Goal: Task Accomplishment & Management: Complete application form

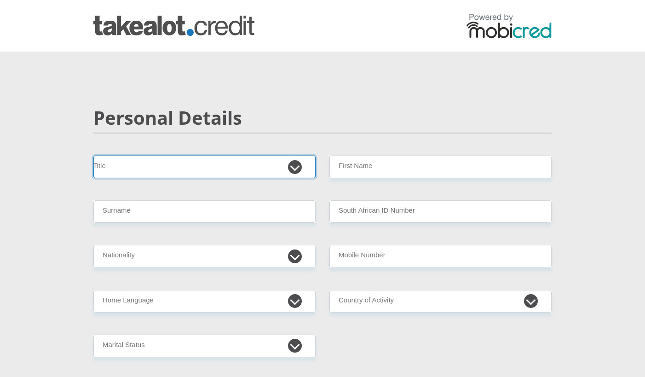
click at [295, 164] on select "Mr Ms Mrs Dr [PERSON_NAME]" at bounding box center [204, 167] width 222 height 23
select select "Mr"
click at [93, 156] on select "Mr Ms Mrs Dr [PERSON_NAME]" at bounding box center [204, 167] width 222 height 23
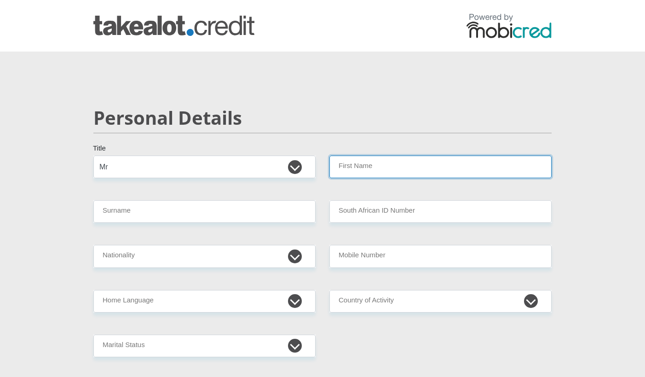
click at [378, 170] on input "First Name" at bounding box center [441, 167] width 222 height 23
type input "TRIVOLEN"
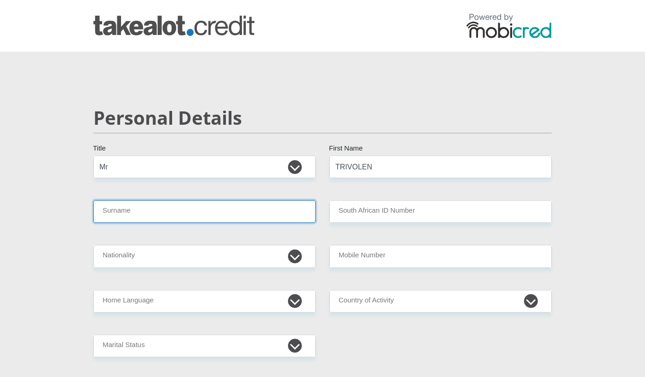
click at [172, 214] on input "Surname" at bounding box center [204, 211] width 222 height 23
type input "LAKEN"
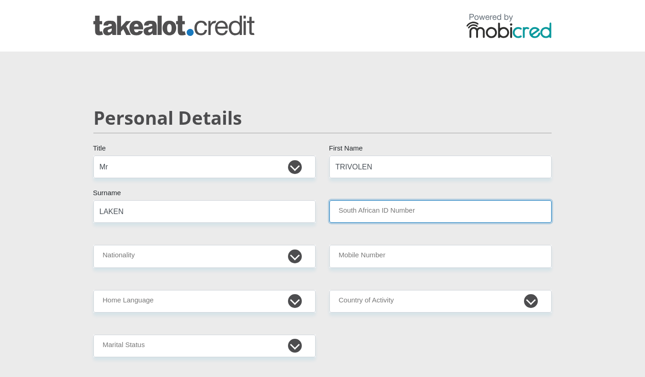
click at [362, 215] on input "South African ID Number" at bounding box center [441, 211] width 222 height 23
type input "0208135187085"
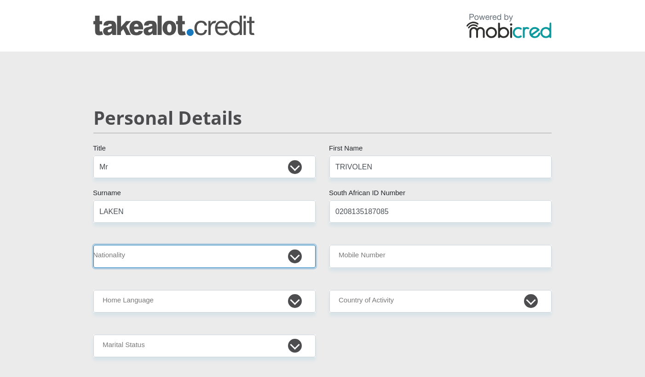
click at [300, 258] on select "[GEOGRAPHIC_DATA] [GEOGRAPHIC_DATA] [GEOGRAPHIC_DATA] [GEOGRAPHIC_DATA] [GEOGRA…" at bounding box center [204, 256] width 222 height 23
select select "ZAF"
click at [93, 245] on select "[GEOGRAPHIC_DATA] [GEOGRAPHIC_DATA] [GEOGRAPHIC_DATA] [GEOGRAPHIC_DATA] [GEOGRA…" at bounding box center [204, 256] width 222 height 23
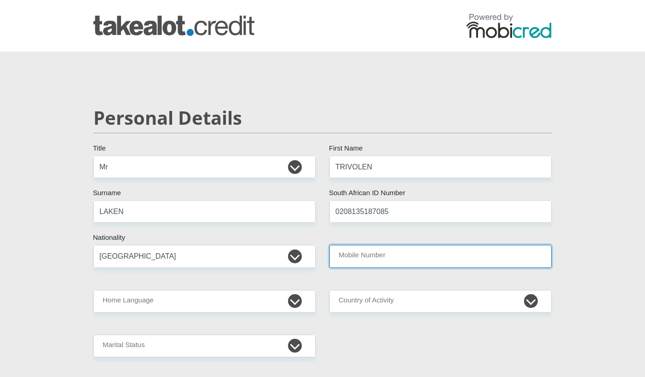
click at [383, 264] on input "Mobile Number" at bounding box center [441, 256] width 222 height 23
type input "0739127906"
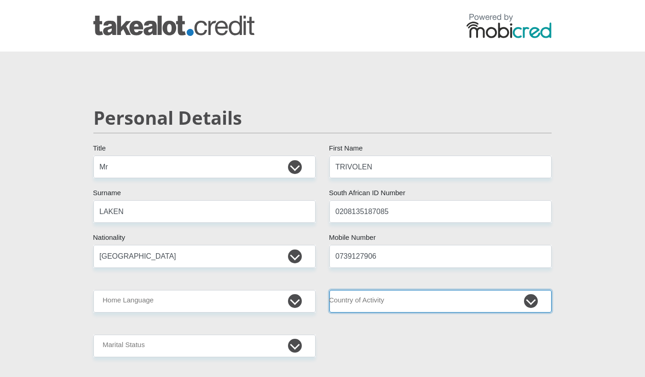
click at [397, 300] on select "[GEOGRAPHIC_DATA] [GEOGRAPHIC_DATA] [GEOGRAPHIC_DATA] [GEOGRAPHIC_DATA] [GEOGRA…" at bounding box center [441, 301] width 222 height 23
select select "ZAF"
click at [330, 290] on select "[GEOGRAPHIC_DATA] [GEOGRAPHIC_DATA] [GEOGRAPHIC_DATA] [GEOGRAPHIC_DATA] [GEOGRA…" at bounding box center [441, 301] width 222 height 23
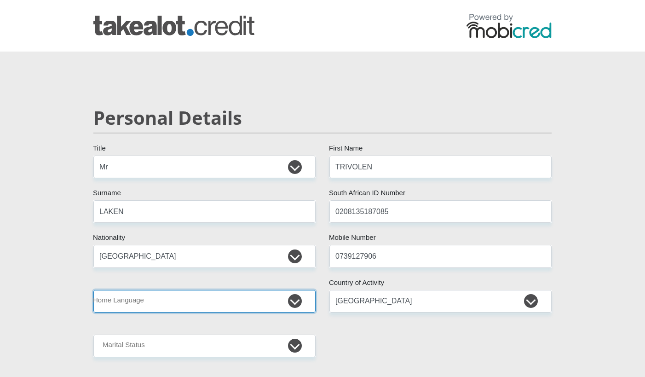
click at [245, 304] on select "Afrikaans English Sepedi South Ndebele Southern Sotho Swati Tsonga Tswana Venda…" at bounding box center [204, 301] width 222 height 23
click at [93, 290] on select "Afrikaans English Sepedi South Ndebele Southern Sotho Swati Tsonga Tswana Venda…" at bounding box center [204, 301] width 222 height 23
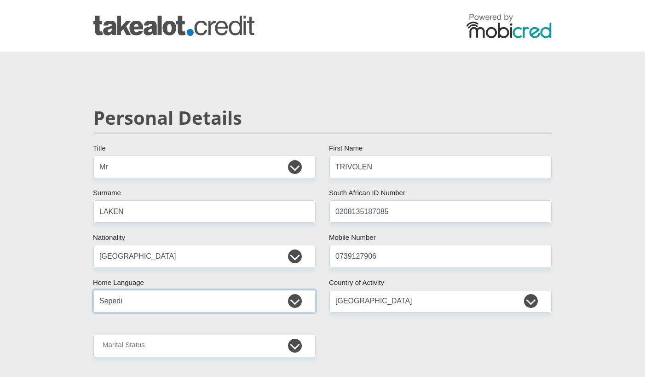
click at [171, 302] on select "Afrikaans English Sepedi South Ndebele Southern Sotho Swati Tsonga Tswana Venda…" at bounding box center [204, 301] width 222 height 23
select select "eng"
click at [93, 290] on select "Afrikaans English Sepedi South Ndebele Southern Sotho Swati Tsonga Tswana Venda…" at bounding box center [204, 301] width 222 height 23
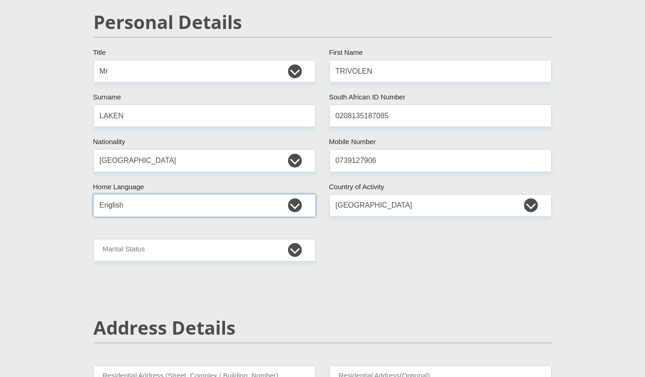
scroll to position [153, 0]
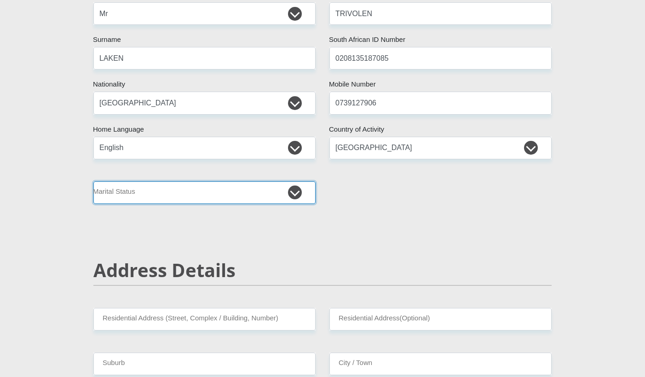
click at [220, 185] on select "Married ANC Single Divorced Widowed Married COP or Customary Law" at bounding box center [204, 192] width 222 height 23
select select "2"
click at [93, 181] on select "Married ANC Single Divorced Widowed Married COP or Customary Law" at bounding box center [204, 192] width 222 height 23
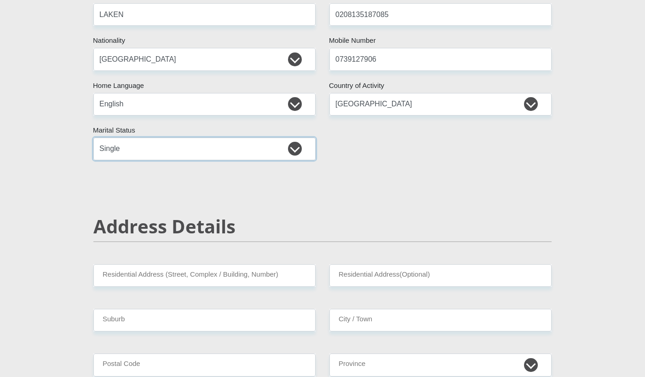
scroll to position [230, 0]
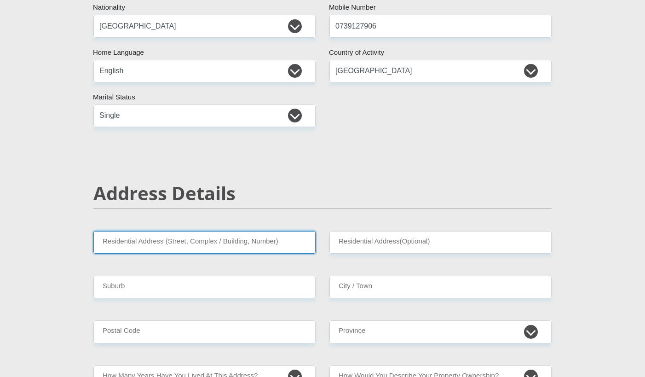
click at [144, 242] on input "Residential Address (Street, Complex / Building, Number)" at bounding box center [204, 242] width 222 height 23
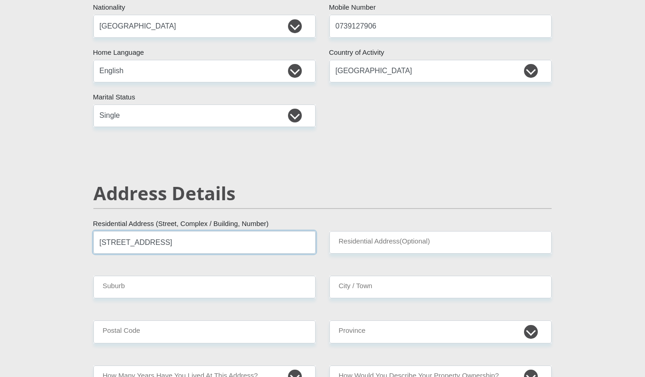
type input "[STREET_ADDRESS]"
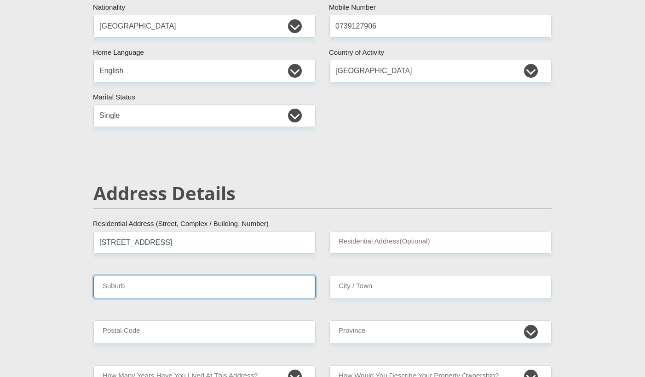
click at [168, 282] on input "Suburb" at bounding box center [204, 287] width 222 height 23
type input "WOODVIEW"
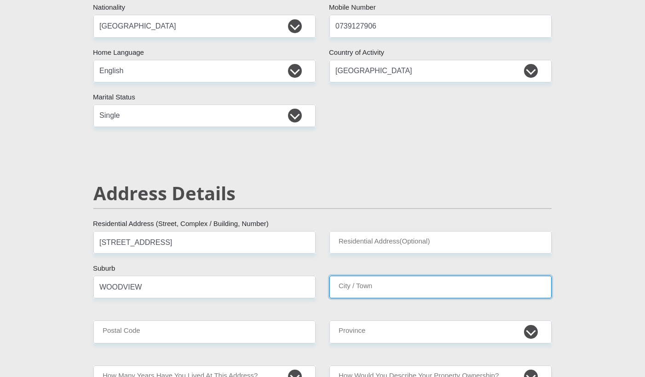
click at [357, 290] on input "City / Town" at bounding box center [441, 287] width 222 height 23
type input "[GEOGRAPHIC_DATA]"
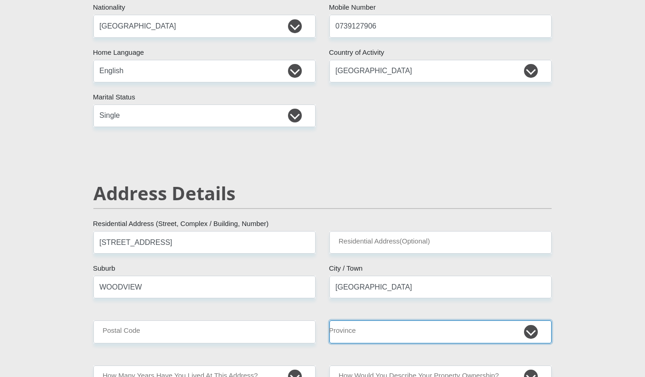
click at [366, 336] on select "Eastern Cape Free State [GEOGRAPHIC_DATA] [GEOGRAPHIC_DATA][DATE] [GEOGRAPHIC_D…" at bounding box center [441, 331] width 222 height 23
select select "[GEOGRAPHIC_DATA][DATE]"
click at [330, 320] on select "Eastern Cape Free State [GEOGRAPHIC_DATA] [GEOGRAPHIC_DATA][DATE] [GEOGRAPHIC_D…" at bounding box center [441, 331] width 222 height 23
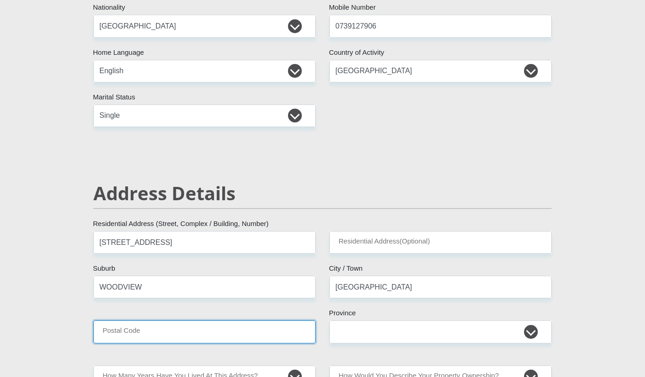
click at [243, 325] on input "Postal Code" at bounding box center [204, 331] width 222 height 23
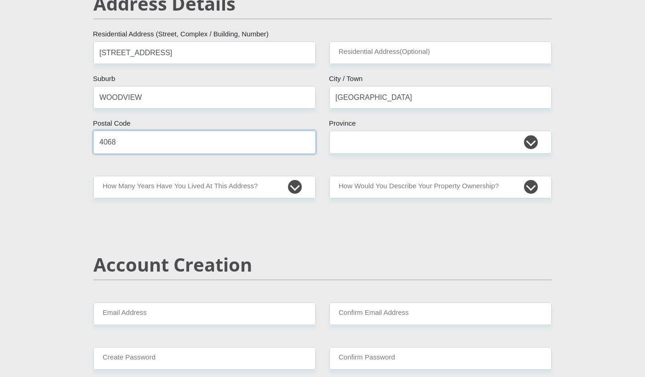
scroll to position [460, 0]
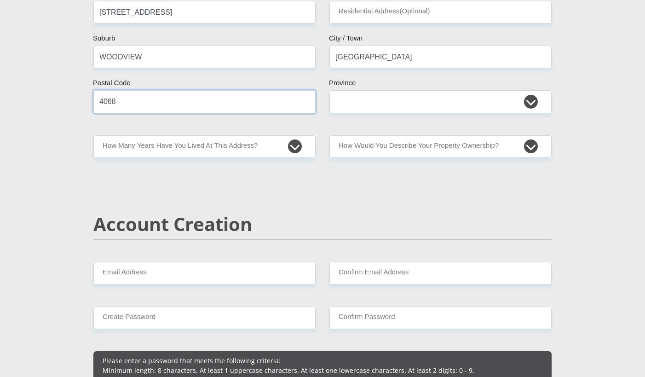
type input "4068"
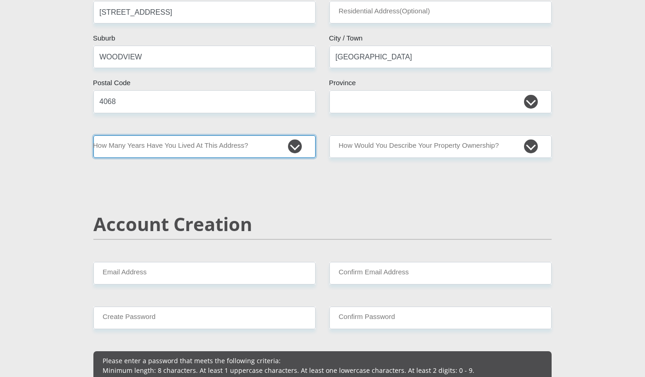
click at [241, 147] on select "less than 1 year 1-3 years 3-5 years 5+ years" at bounding box center [204, 146] width 222 height 23
select select "5"
click at [93, 135] on select "less than 1 year 1-3 years 3-5 years 5+ years" at bounding box center [204, 146] width 222 height 23
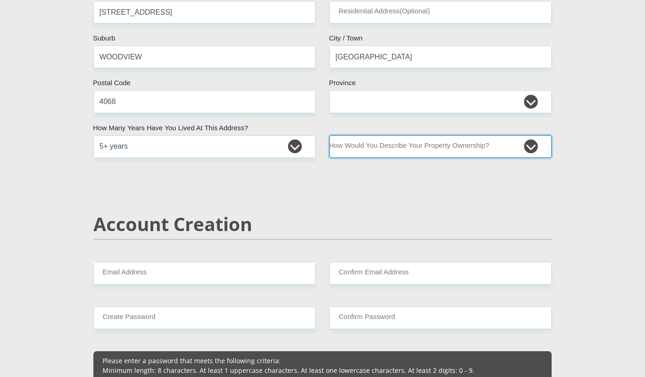
click at [411, 148] on select "Owned Rented Family Owned Company Dwelling" at bounding box center [441, 146] width 222 height 23
select select "parents"
click at [330, 135] on select "Owned Rented Family Owned Company Dwelling" at bounding box center [441, 146] width 222 height 23
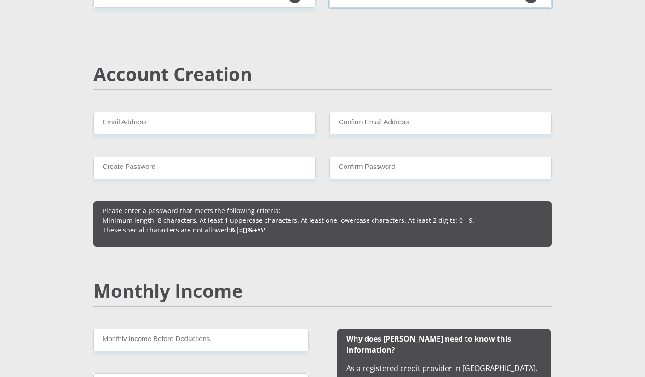
scroll to position [613, 0]
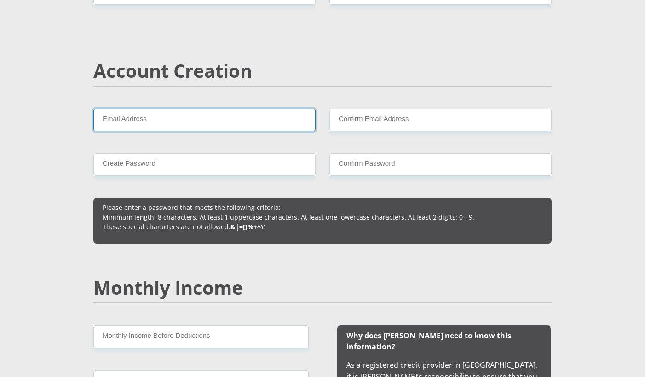
click at [158, 115] on input "Email Address" at bounding box center [204, 120] width 222 height 23
type input "[EMAIL_ADDRESS][DOMAIN_NAME]"
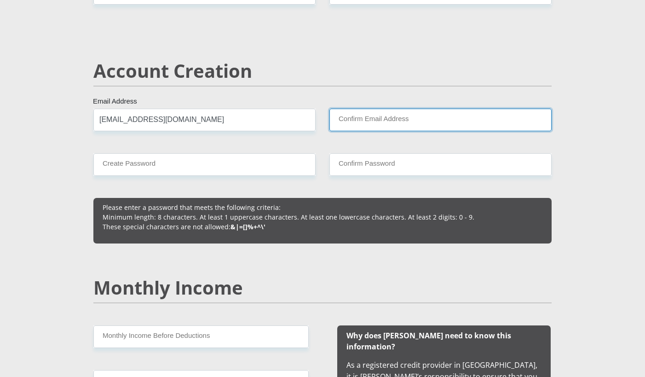
click at [393, 125] on input "Confirm Email Address" at bounding box center [441, 120] width 222 height 23
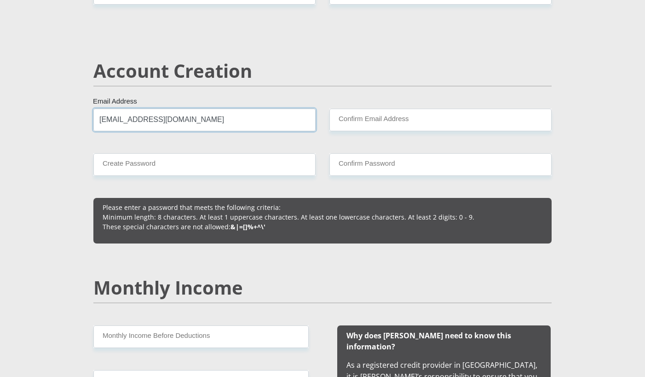
drag, startPoint x: 214, startPoint y: 117, endPoint x: -9, endPoint y: 117, distance: 222.7
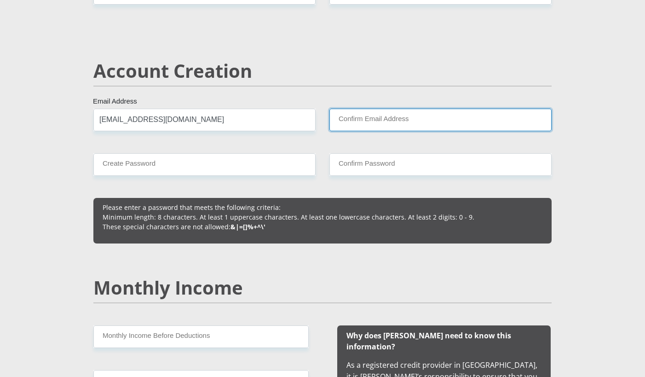
click at [415, 117] on input "Confirm Email Address" at bounding box center [441, 120] width 222 height 23
paste input "[EMAIL_ADDRESS][DOMAIN_NAME]"
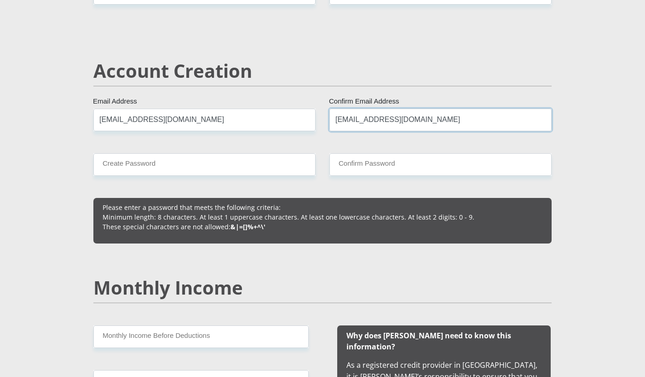
type input "[EMAIL_ADDRESS][DOMAIN_NAME]"
click at [208, 165] on input "Create Password" at bounding box center [204, 164] width 222 height 23
type input "s"
drag, startPoint x: 32, startPoint y: 157, endPoint x: 0, endPoint y: 159, distance: 31.8
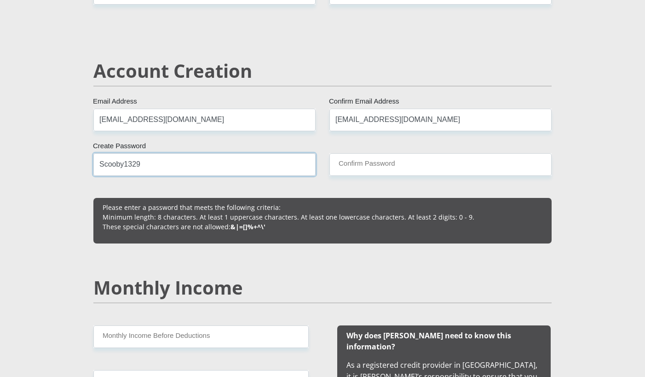
type input "Scooby1329"
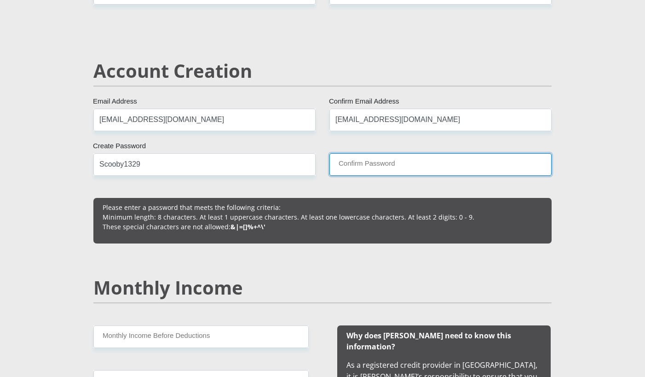
click at [405, 162] on input "Confirm Password" at bounding box center [441, 164] width 222 height 23
paste input "Scooby1329"
type input "Scooby1329"
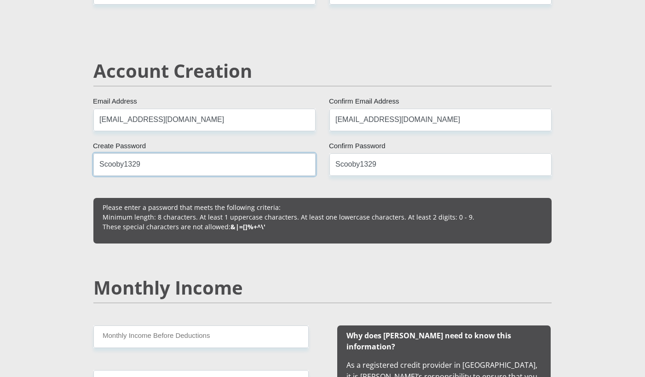
drag, startPoint x: 100, startPoint y: 165, endPoint x: 104, endPoint y: 169, distance: 4.9
click at [101, 165] on input "Scooby1329" at bounding box center [204, 164] width 222 height 23
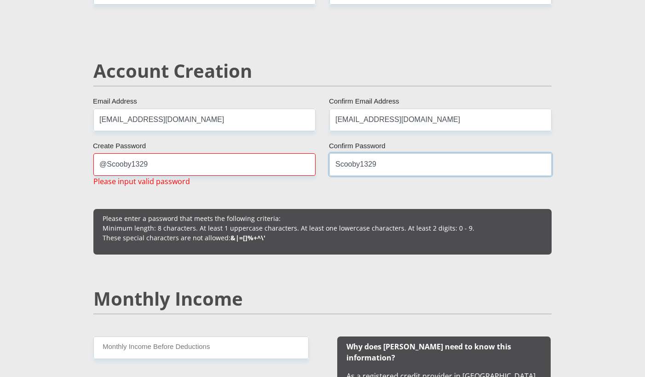
click at [336, 169] on input "Scooby1329" at bounding box center [441, 164] width 222 height 23
click at [337, 166] on input "Scooby1329" at bounding box center [441, 164] width 222 height 23
click at [108, 168] on input "@Scooby1329" at bounding box center [204, 164] width 222 height 23
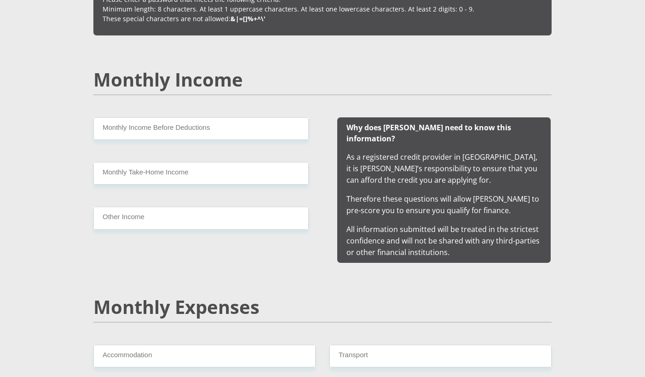
scroll to position [844, 0]
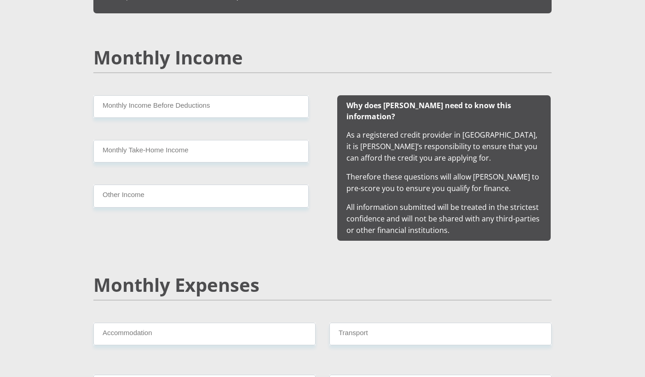
type input "Scooby1329"
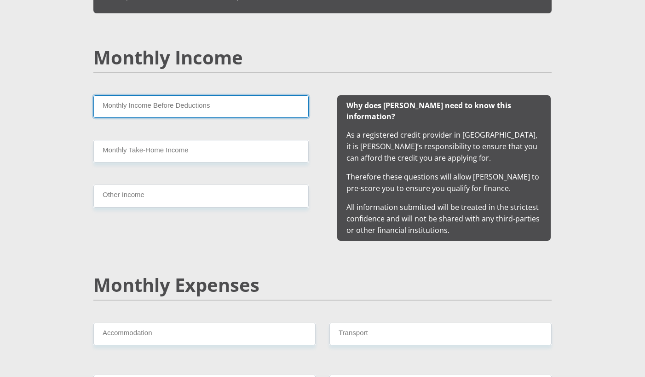
click at [150, 110] on input "Monthly Income Before Deductions" at bounding box center [200, 106] width 215 height 23
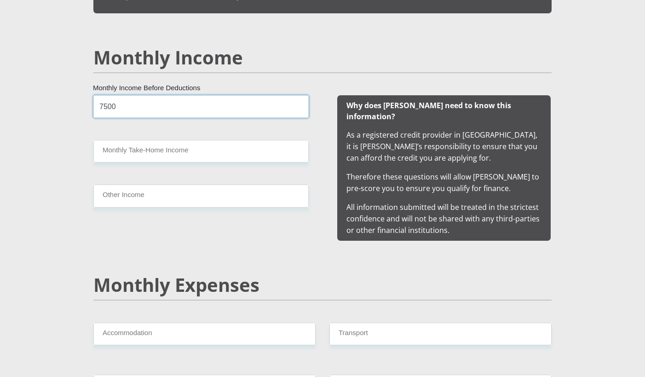
type input "7500"
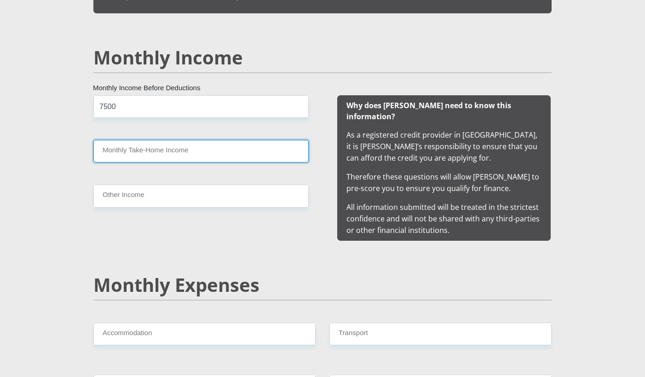
click at [179, 147] on input "Monthly Take-Home Income" at bounding box center [200, 151] width 215 height 23
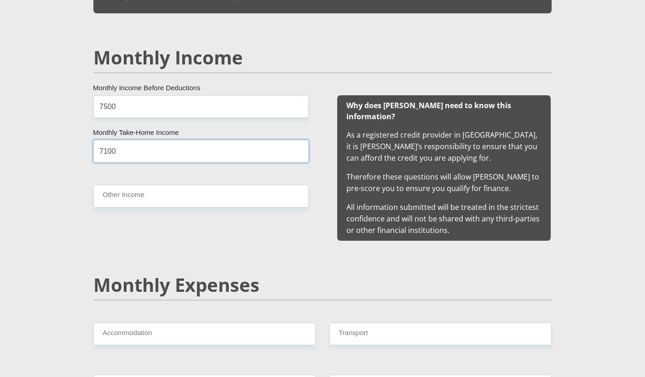
type input "7100"
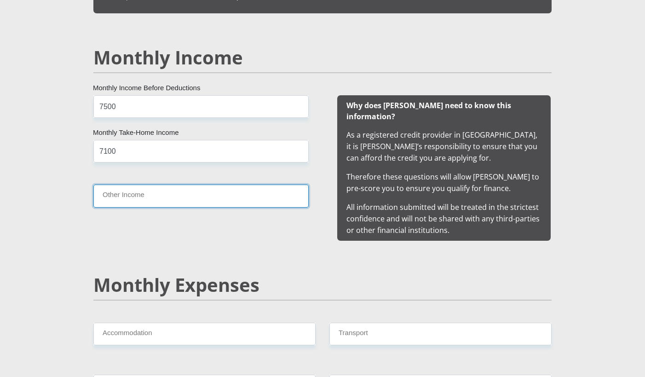
click at [216, 193] on input "Other Income" at bounding box center [200, 196] width 215 height 23
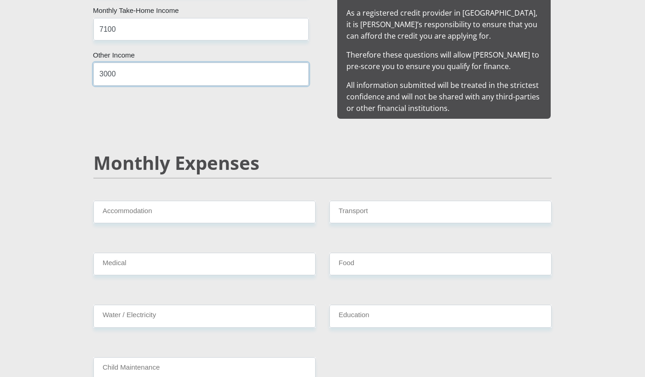
scroll to position [997, 0]
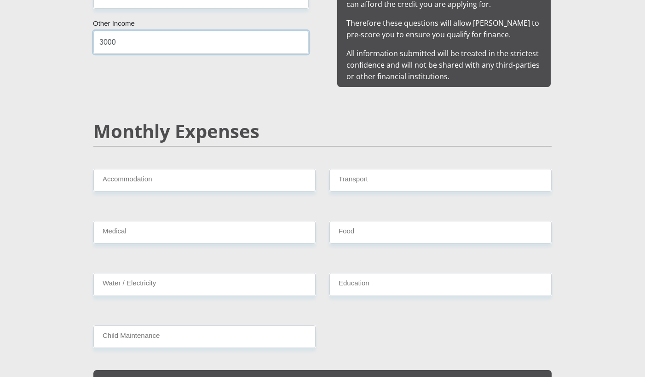
type input "3000"
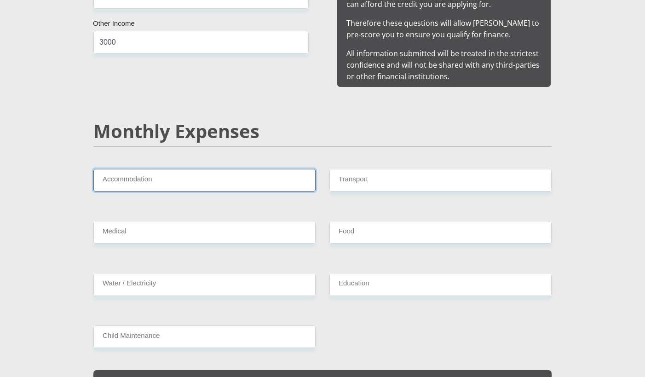
click at [181, 169] on input "Accommodation" at bounding box center [204, 180] width 222 height 23
type input "0"
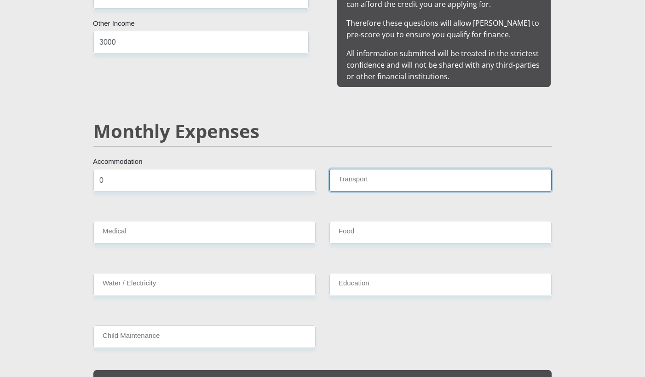
click at [414, 169] on input "Transport" at bounding box center [441, 180] width 222 height 23
type input "500"
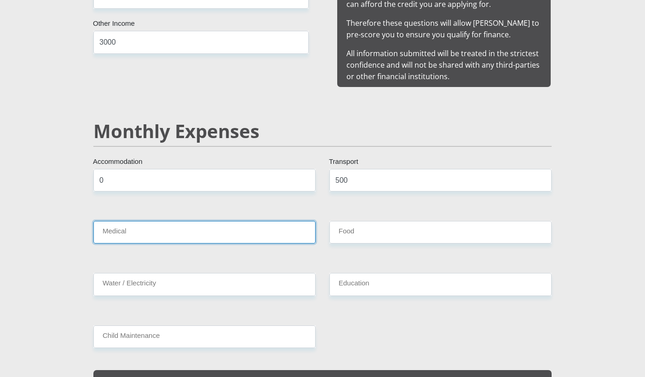
click at [173, 225] on input "Medical" at bounding box center [204, 232] width 222 height 23
type input "0"
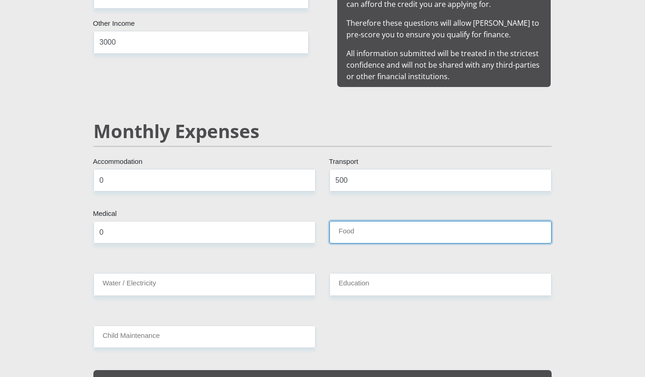
click at [360, 221] on input "Food" at bounding box center [441, 232] width 222 height 23
type input "500"
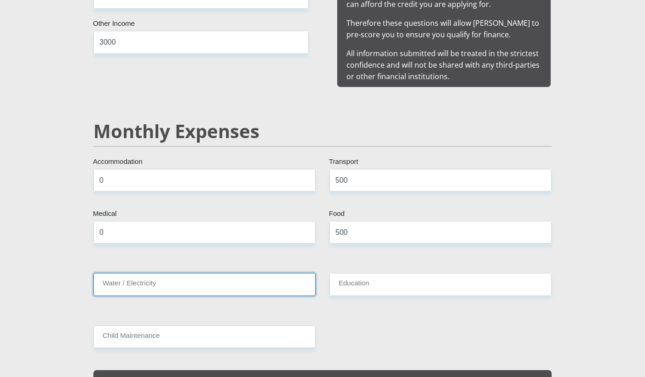
click at [224, 278] on input "Water / Electricity" at bounding box center [204, 284] width 222 height 23
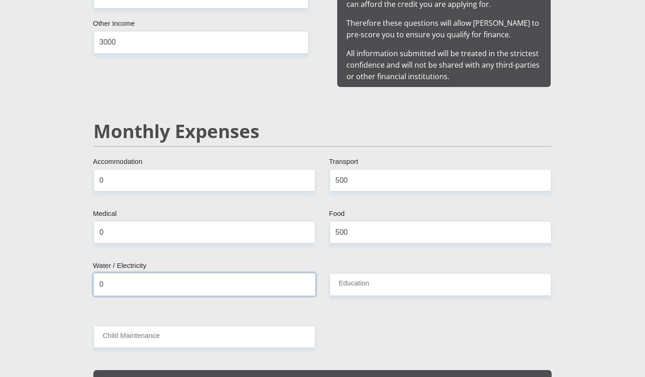
type input "0"
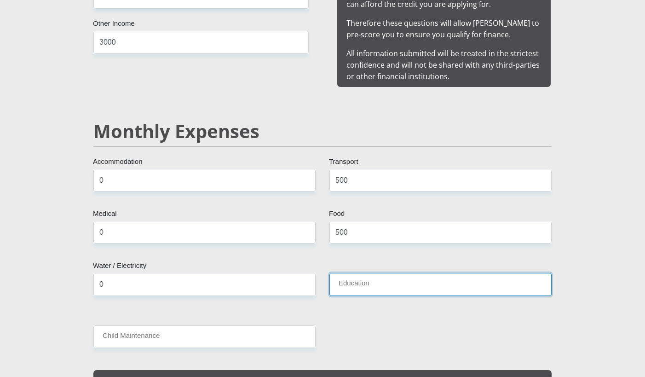
click at [357, 277] on input "Education" at bounding box center [441, 284] width 222 height 23
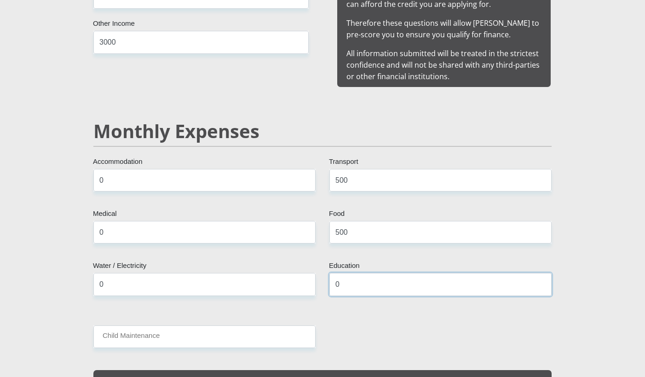
type input "0"
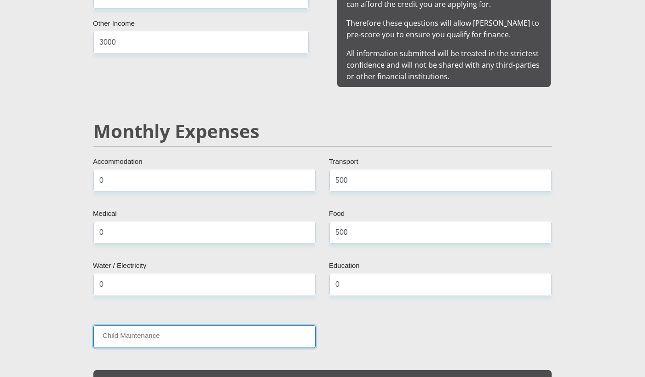
click at [195, 325] on input "Child Maintenance" at bounding box center [204, 336] width 222 height 23
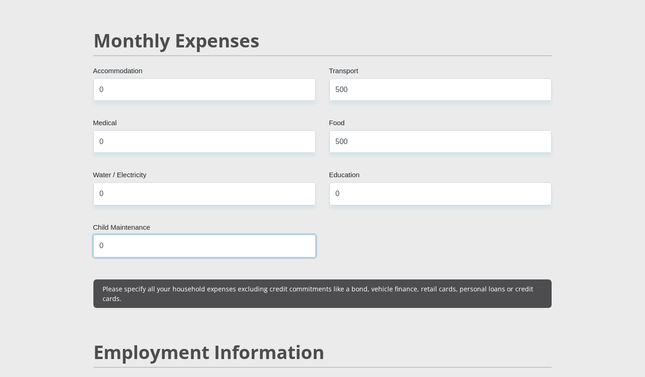
scroll to position [1227, 0]
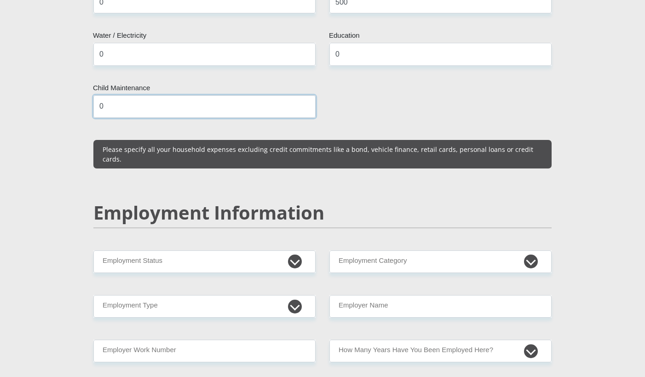
type input "0"
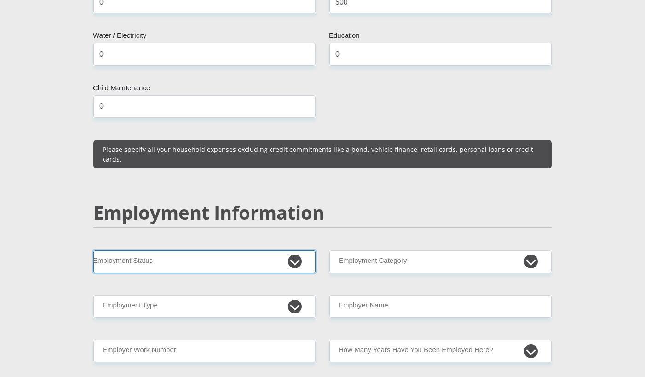
click at [245, 250] on select "Permanent/Full-time Part-time/Casual [DEMOGRAPHIC_DATA] Worker Self-Employed Ho…" at bounding box center [204, 261] width 222 height 23
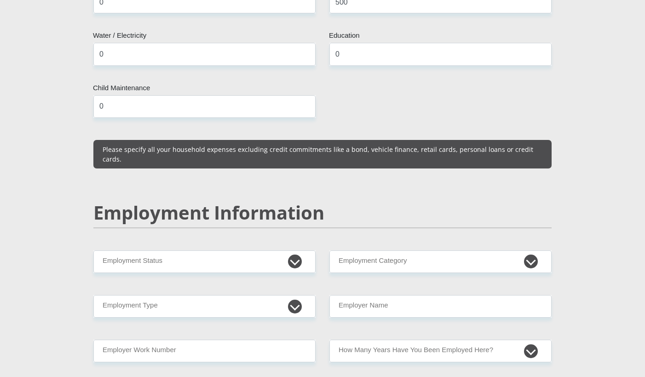
click at [30, 220] on section "Personal Details Mr Ms Mrs Dr [PERSON_NAME] Title TRIVOLEN First Name [PERSON_N…" at bounding box center [322, 247] width 645 height 2846
click at [156, 262] on div "Mr Ms Mrs Dr [PERSON_NAME] Title TRIVOLEN First Name [PERSON_NAME] Surname 0208…" at bounding box center [323, 240] width 472 height 2625
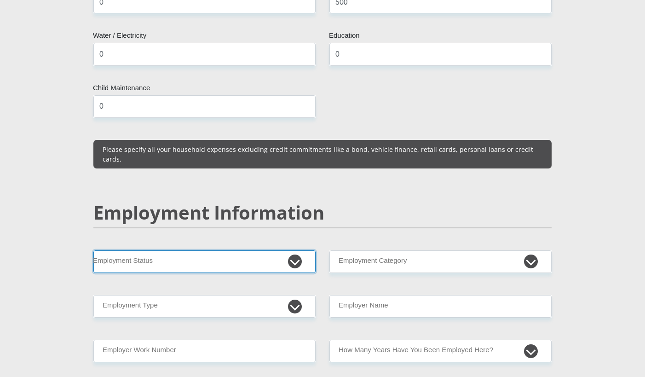
click at [154, 250] on select "Permanent/Full-time Part-time/Casual [DEMOGRAPHIC_DATA] Worker Self-Employed Ho…" at bounding box center [204, 261] width 222 height 23
select select "1"
click at [93, 250] on select "Permanent/Full-time Part-time/Casual [DEMOGRAPHIC_DATA] Worker Self-Employed Ho…" at bounding box center [204, 261] width 222 height 23
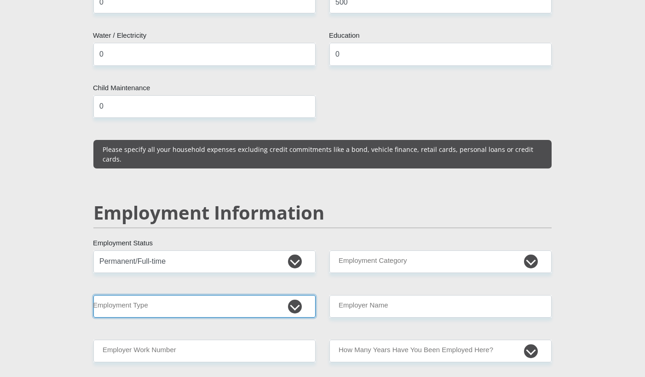
click at [159, 295] on select "College/Lecturer Craft Seller Creative Driver Executive Farmer Forces - Non Com…" at bounding box center [204, 306] width 222 height 23
select select "Office Staff/Clerk"
click at [93, 295] on select "College/Lecturer Craft Seller Creative Driver Executive Farmer Forces - Non Com…" at bounding box center [204, 306] width 222 height 23
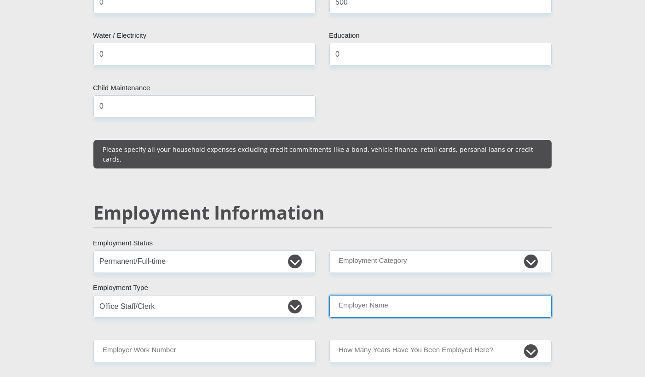
click at [384, 295] on input "Employer Name" at bounding box center [441, 306] width 222 height 23
type input "lgr"
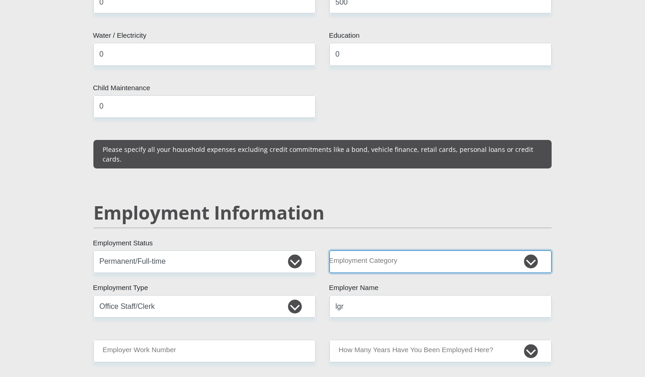
click at [435, 250] on select "AGRICULTURE ALCOHOL & TOBACCO CONSTRUCTION MATERIALS METALLURGY EQUIPMENT FOR R…" at bounding box center [441, 261] width 222 height 23
select select "67"
click at [330, 250] on select "AGRICULTURE ALCOHOL & TOBACCO CONSTRUCTION MATERIALS METALLURGY EQUIPMENT FOR R…" at bounding box center [441, 261] width 222 height 23
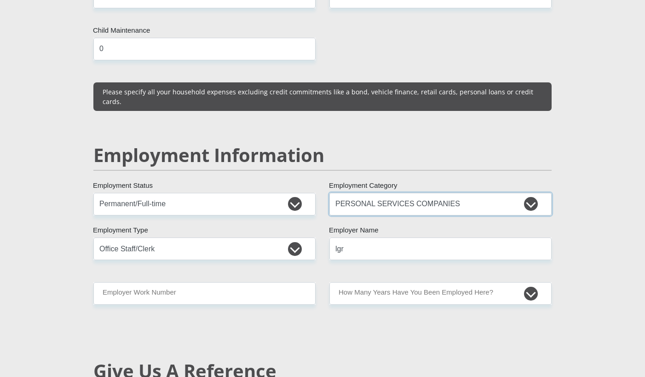
scroll to position [1381, 0]
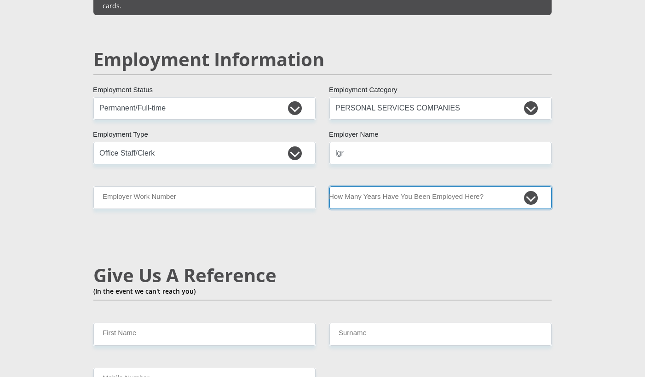
click at [386, 186] on select "less than 1 year 1-3 years 3-5 years 5+ years" at bounding box center [441, 197] width 222 height 23
select select "24"
click at [330, 186] on select "less than 1 year 1-3 years 3-5 years 5+ years" at bounding box center [441, 197] width 222 height 23
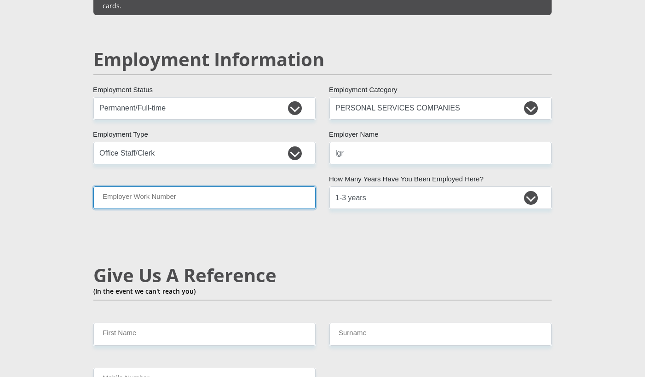
click at [189, 186] on input "Employer Work Number" at bounding box center [204, 197] width 222 height 23
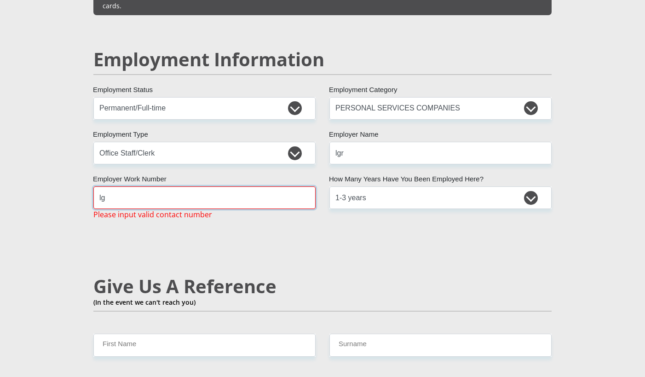
drag, startPoint x: 124, startPoint y: 177, endPoint x: 101, endPoint y: 172, distance: 23.2
click at [101, 186] on input "lg" at bounding box center [204, 197] width 222 height 23
drag, startPoint x: 111, startPoint y: 177, endPoint x: 101, endPoint y: 176, distance: 9.7
click at [101, 186] on input "lrg" at bounding box center [204, 197] width 222 height 23
drag, startPoint x: 105, startPoint y: 177, endPoint x: 100, endPoint y: 175, distance: 5.0
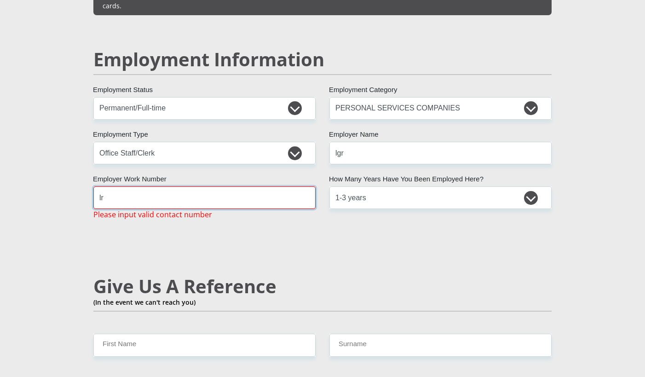
click at [100, 186] on input "lr" at bounding box center [204, 197] width 222 height 23
drag, startPoint x: 110, startPoint y: 177, endPoint x: 102, endPoint y: 177, distance: 7.8
click at [102, 186] on input "lrg" at bounding box center [204, 197] width 222 height 23
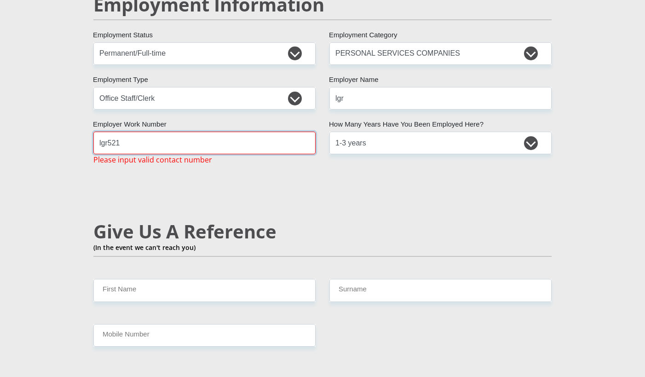
scroll to position [1534, 0]
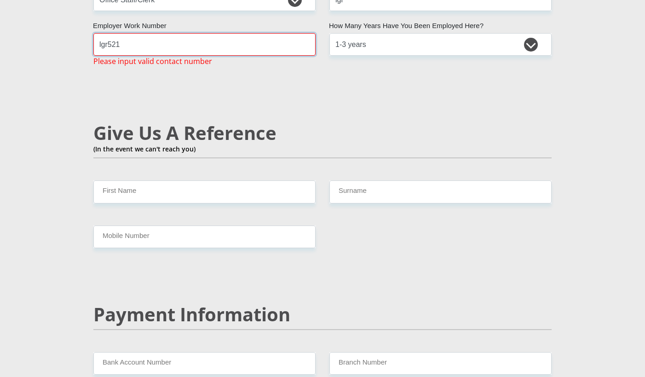
type input "lgr521"
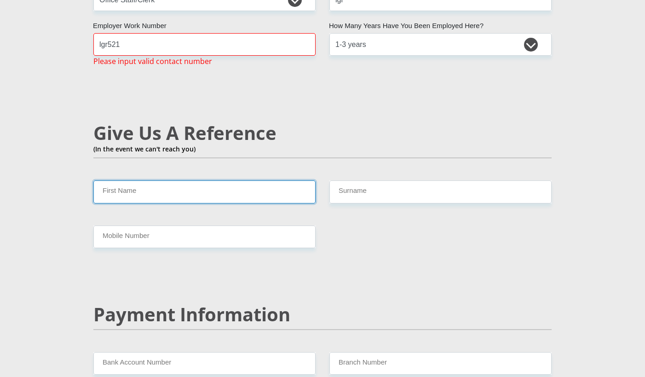
click at [137, 180] on input "First Name" at bounding box center [204, 191] width 222 height 23
type input "a"
type input "[PERSON_NAME]"
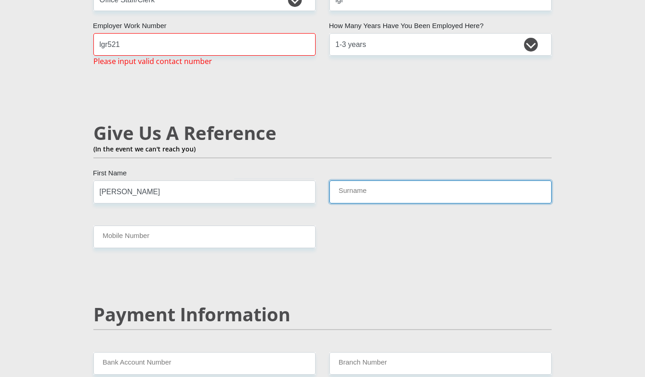
click at [355, 180] on input "Surname" at bounding box center [441, 191] width 222 height 23
type input "laken"
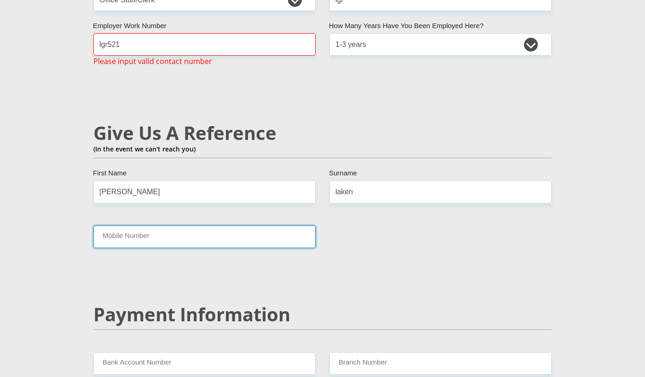
click at [135, 226] on input "Mobile Number" at bounding box center [204, 237] width 222 height 23
type input "0842509802"
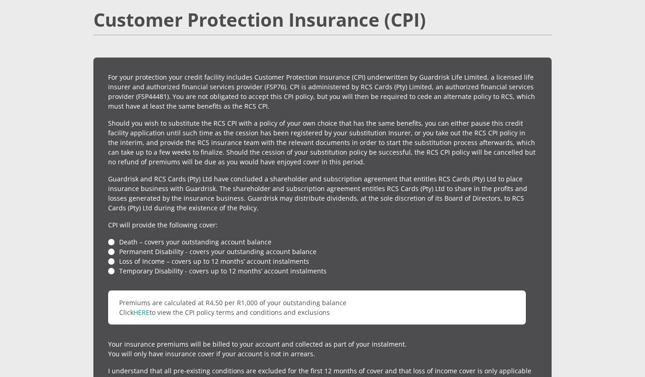
scroll to position [2027, 0]
